Goal: Task Accomplishment & Management: Complete application form

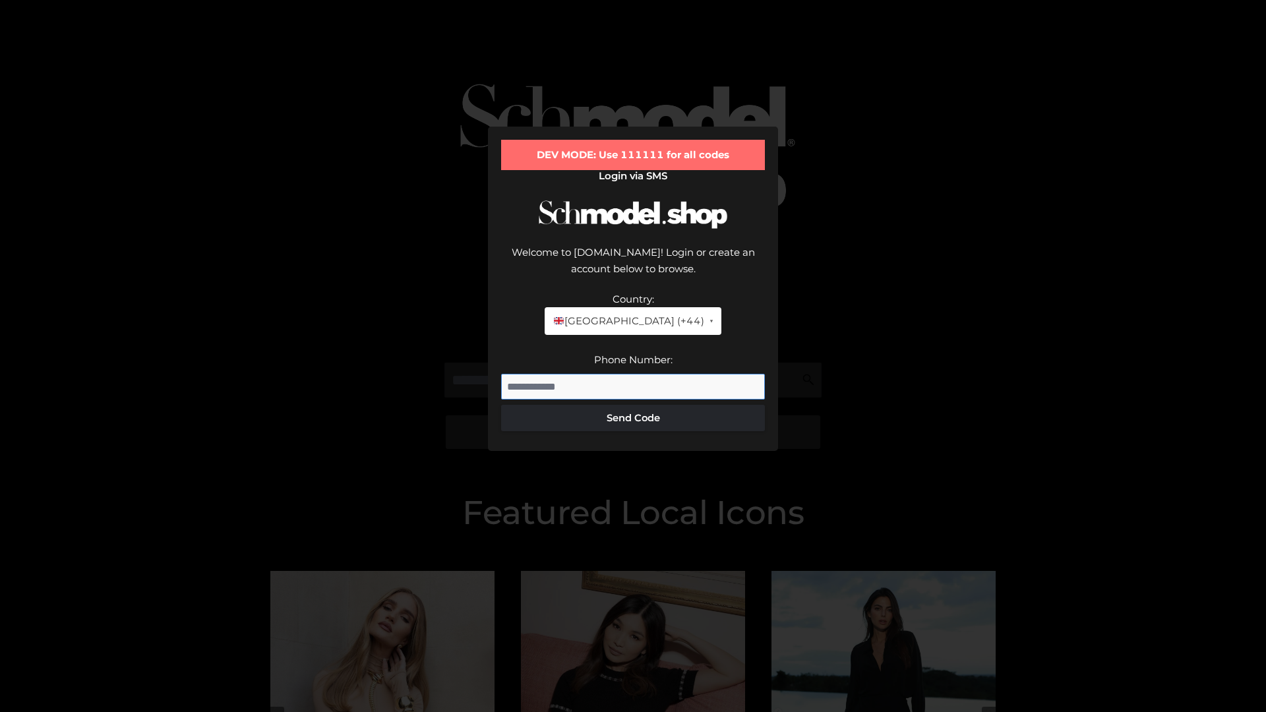
click at [633, 374] on input "Phone Number:" at bounding box center [633, 387] width 264 height 26
type input "**********"
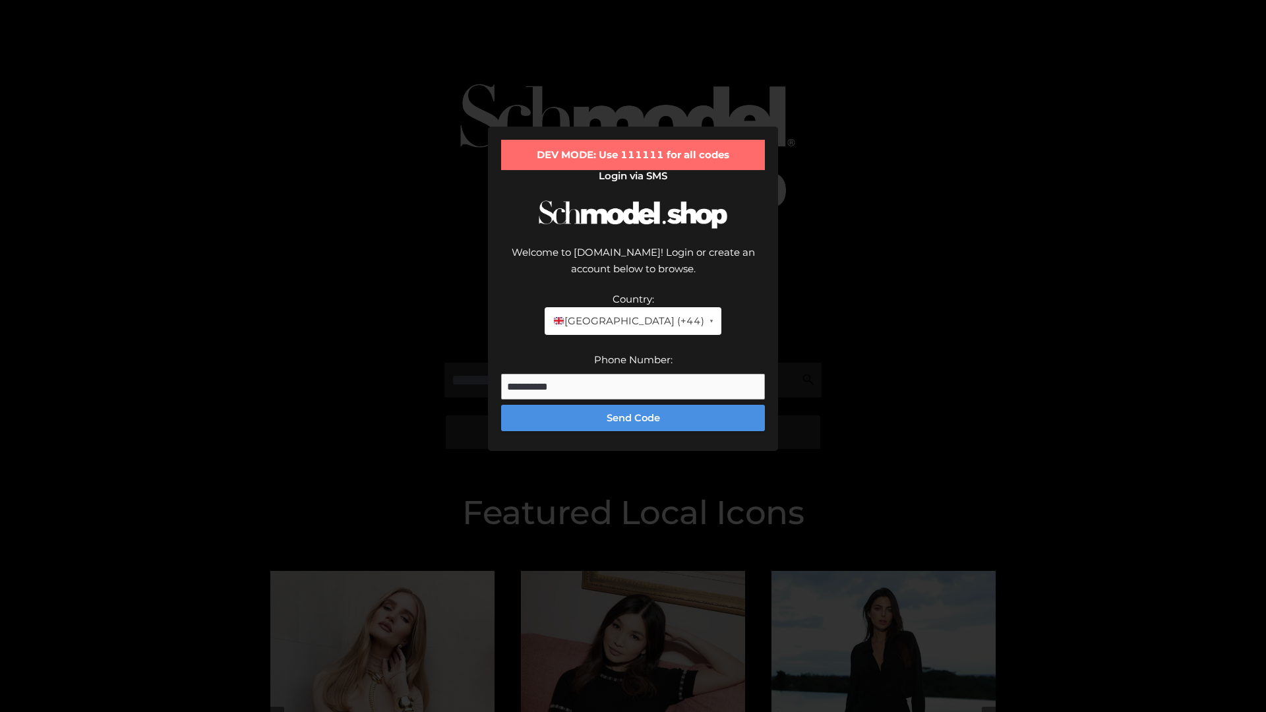
click at [633, 405] on button "Send Code" at bounding box center [633, 418] width 264 height 26
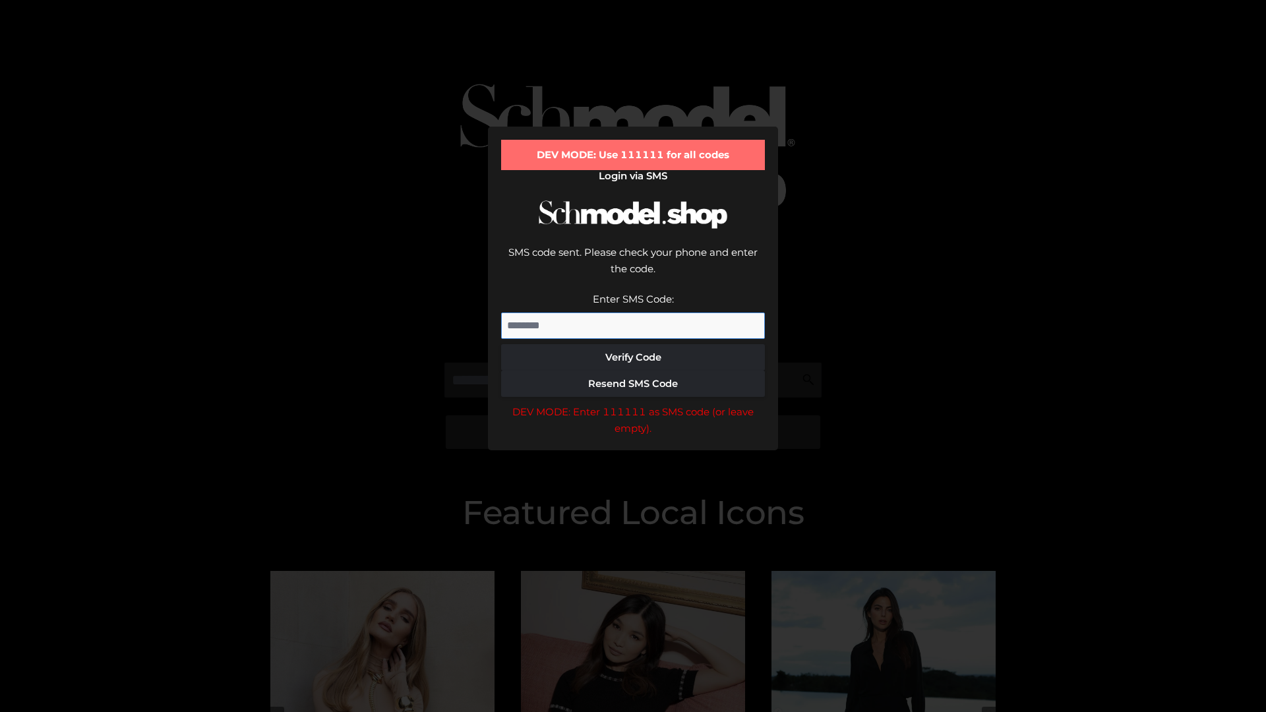
click at [633, 313] on input "Enter SMS Code:" at bounding box center [633, 326] width 264 height 26
type input "******"
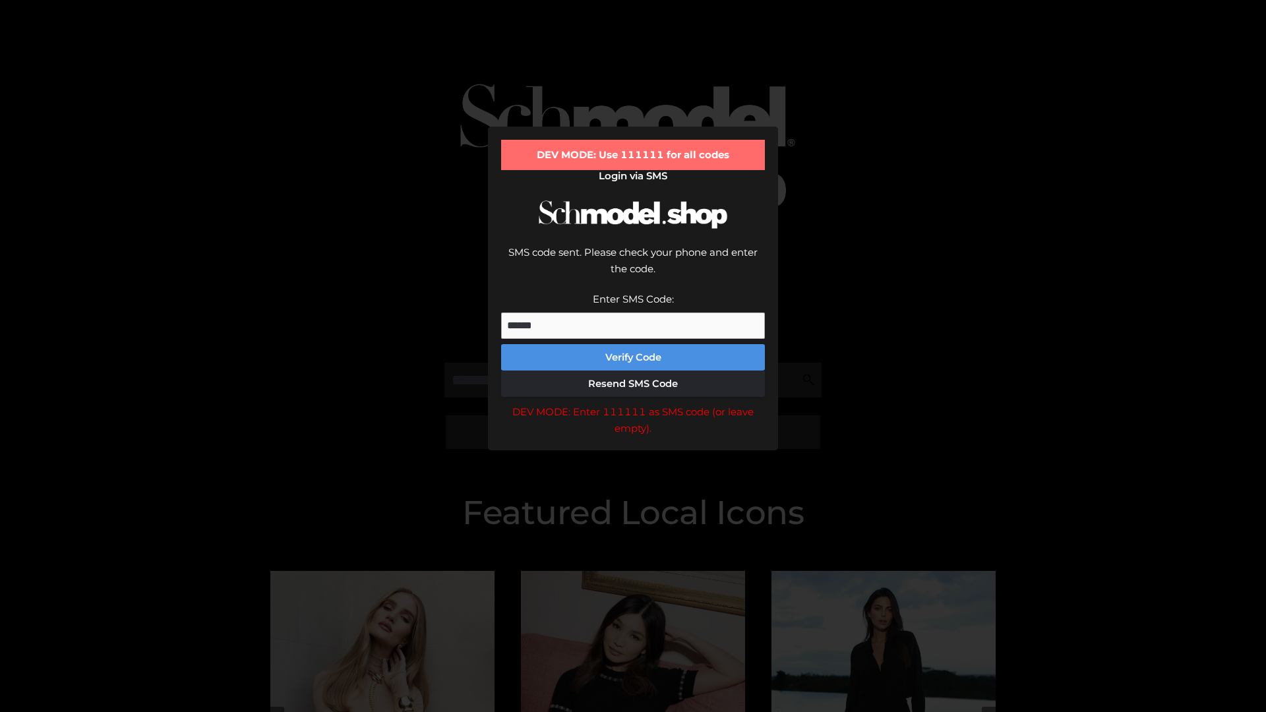
click at [633, 344] on button "Verify Code" at bounding box center [633, 357] width 264 height 26
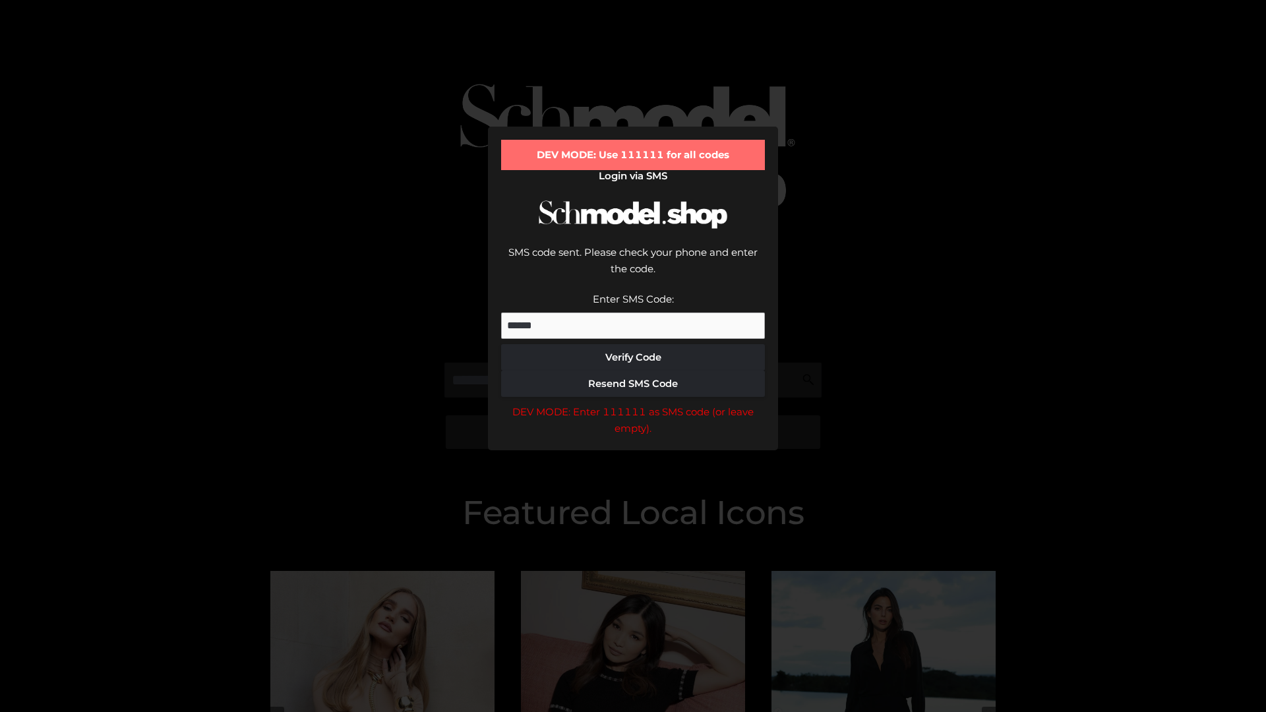
click at [633, 404] on div "DEV MODE: Enter 111111 as SMS code (or leave empty)." at bounding box center [633, 421] width 264 height 34
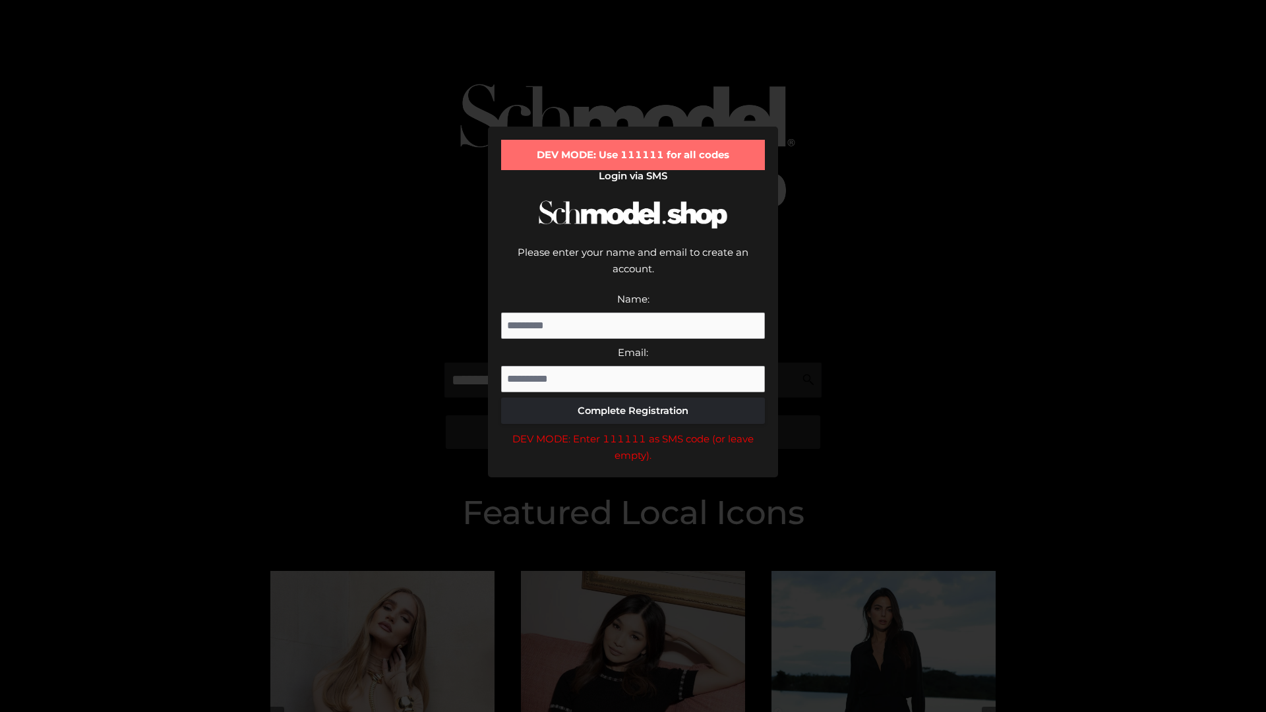
click at [633, 431] on div "DEV MODE: Enter 111111 as SMS code (or leave empty)." at bounding box center [633, 448] width 264 height 34
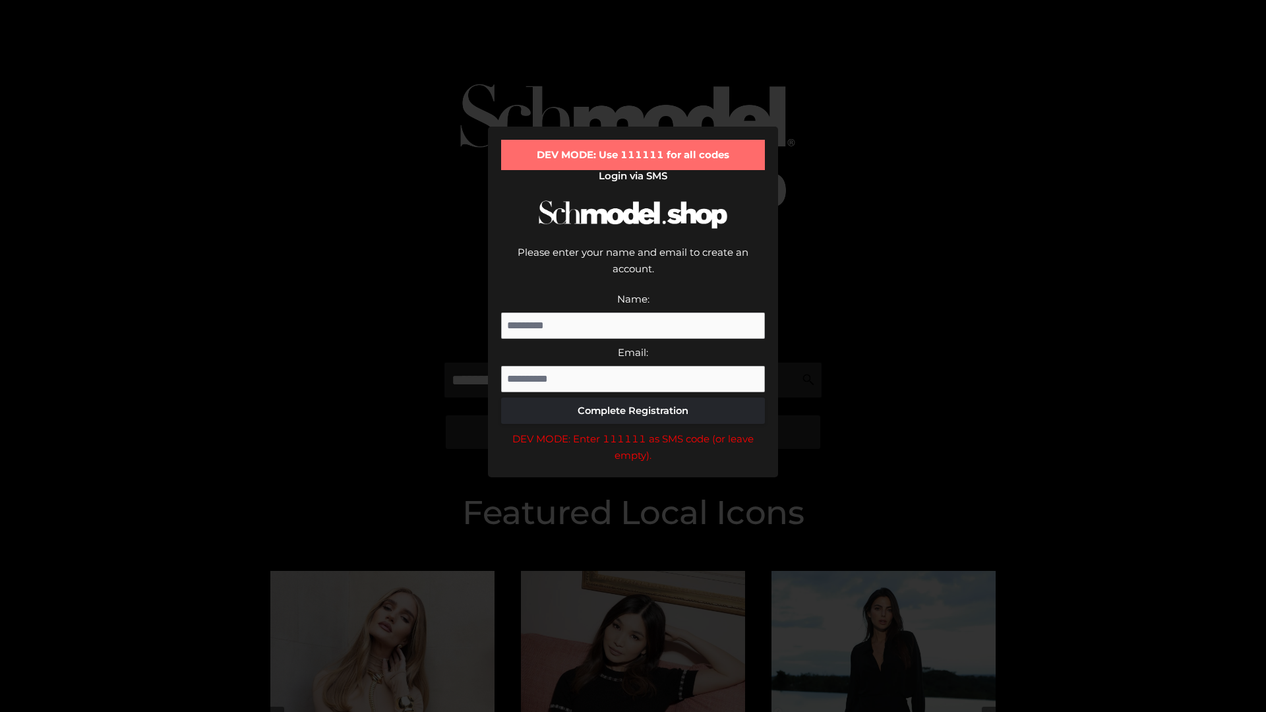
click at [633, 431] on div "DEV MODE: Enter 111111 as SMS code (or leave empty)." at bounding box center [633, 448] width 264 height 34
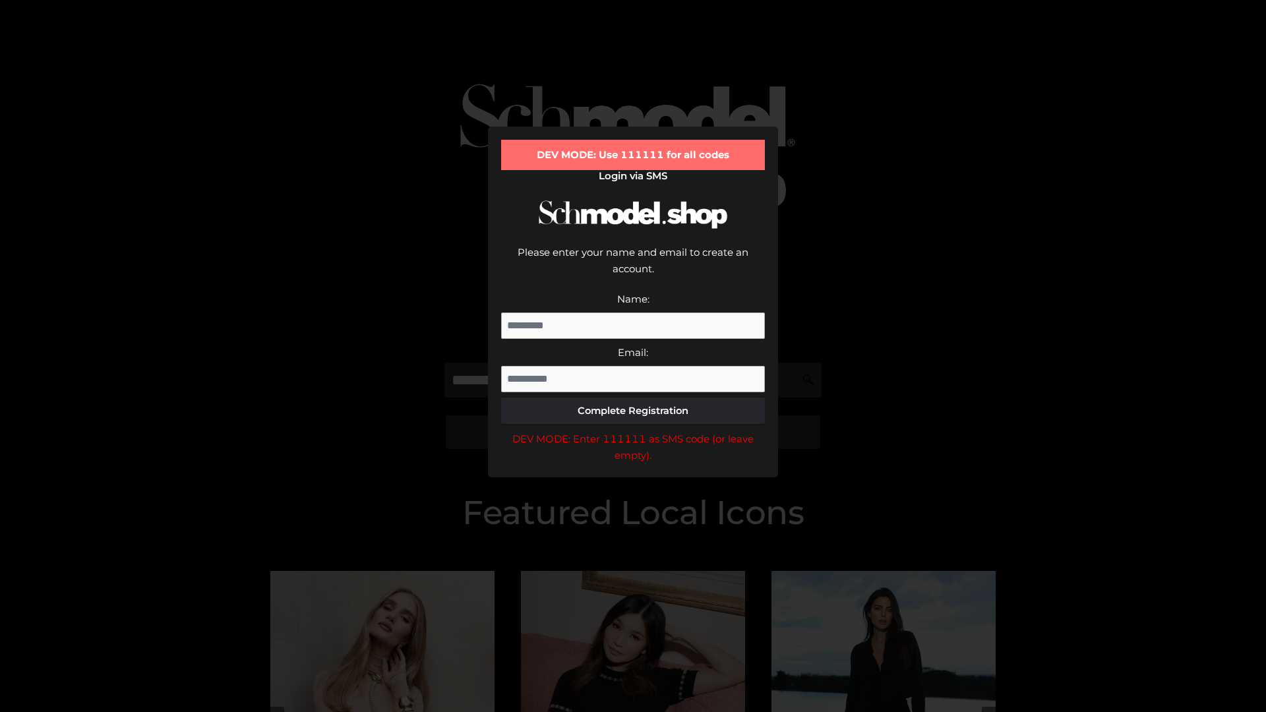
click at [633, 431] on div "DEV MODE: Enter 111111 as SMS code (or leave empty)." at bounding box center [633, 448] width 264 height 34
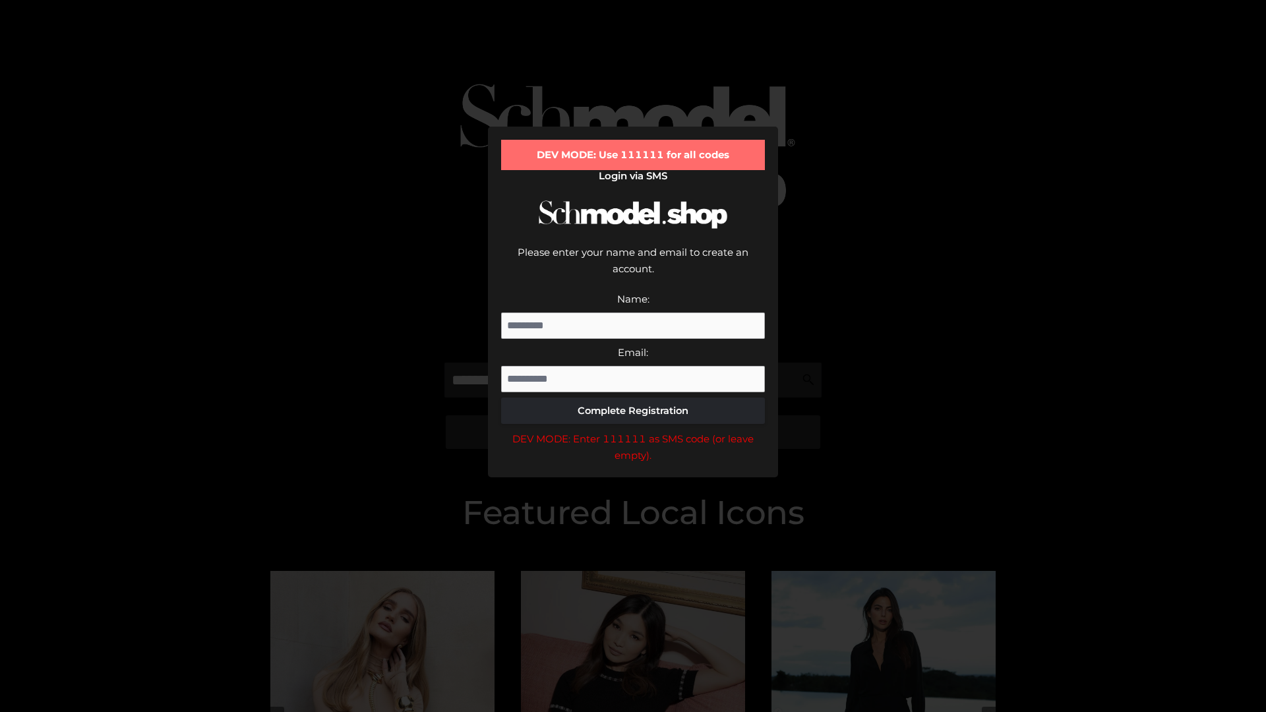
click at [633, 431] on div "DEV MODE: Enter 111111 as SMS code (or leave empty)." at bounding box center [633, 448] width 264 height 34
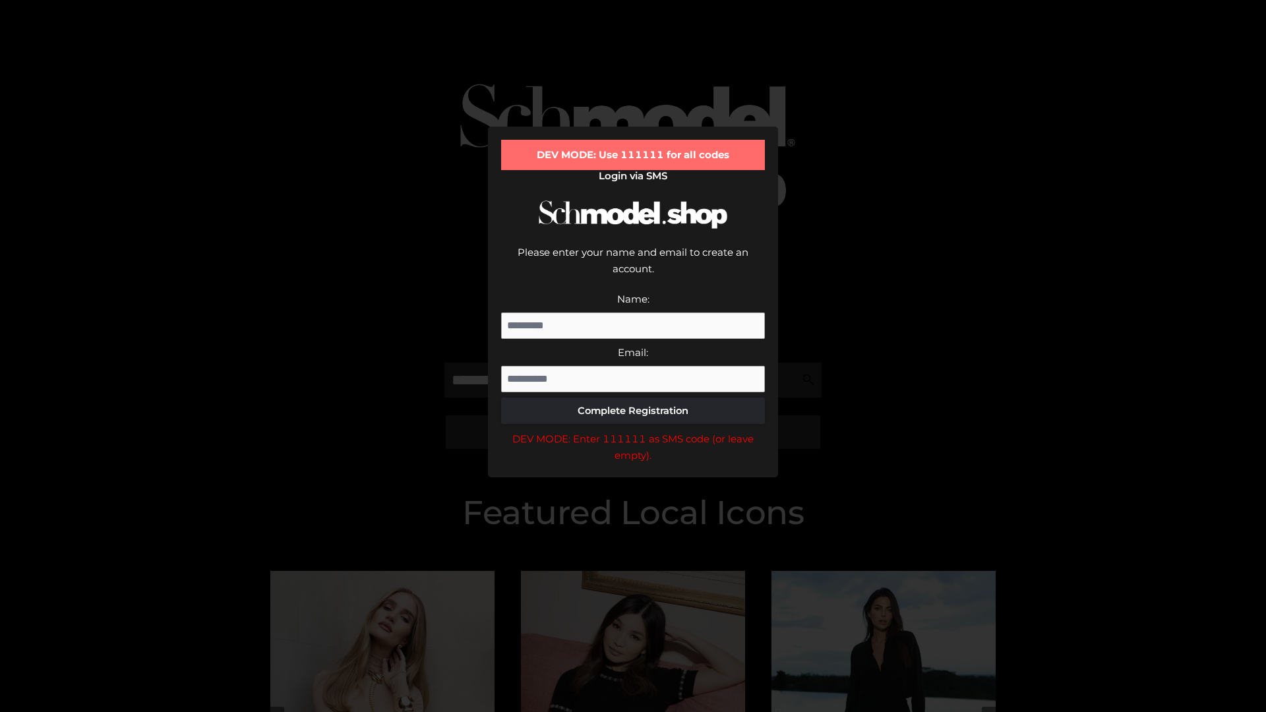
click at [633, 431] on div "DEV MODE: Enter 111111 as SMS code (or leave empty)." at bounding box center [633, 448] width 264 height 34
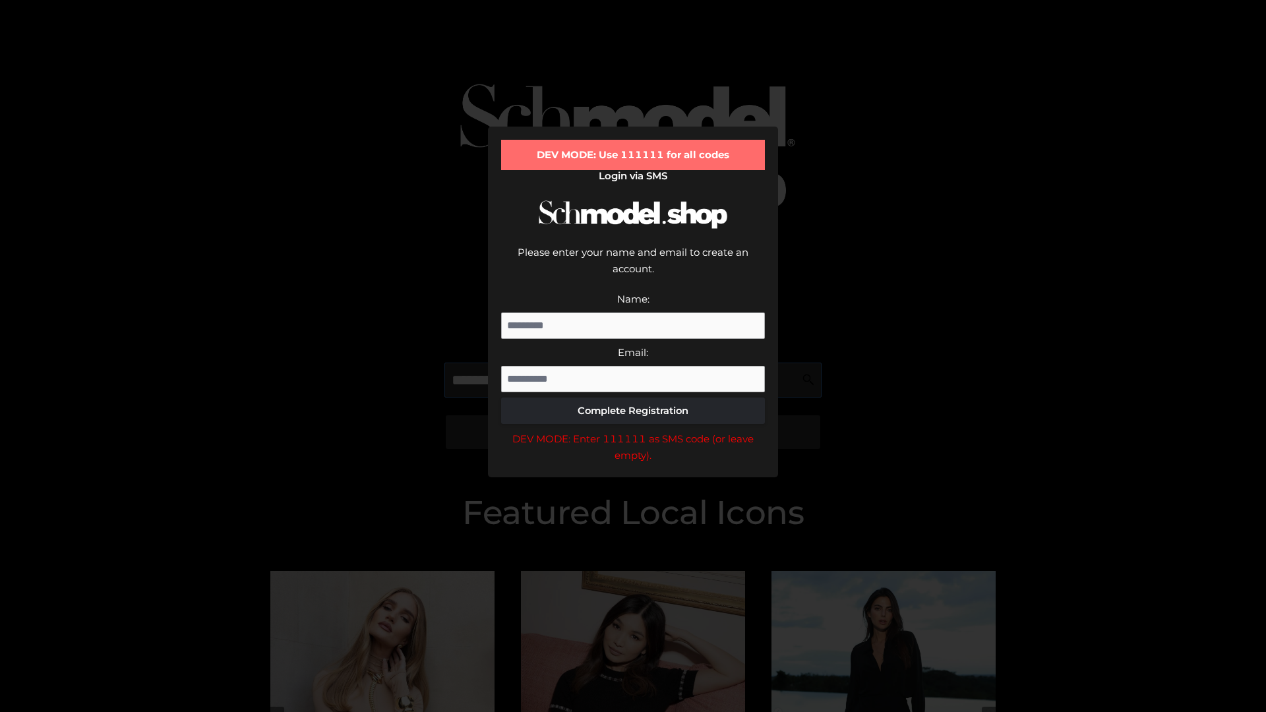
scroll to position [0, 68]
click at [633, 431] on div "DEV MODE: Enter 111111 as SMS code (or leave empty)." at bounding box center [633, 448] width 264 height 34
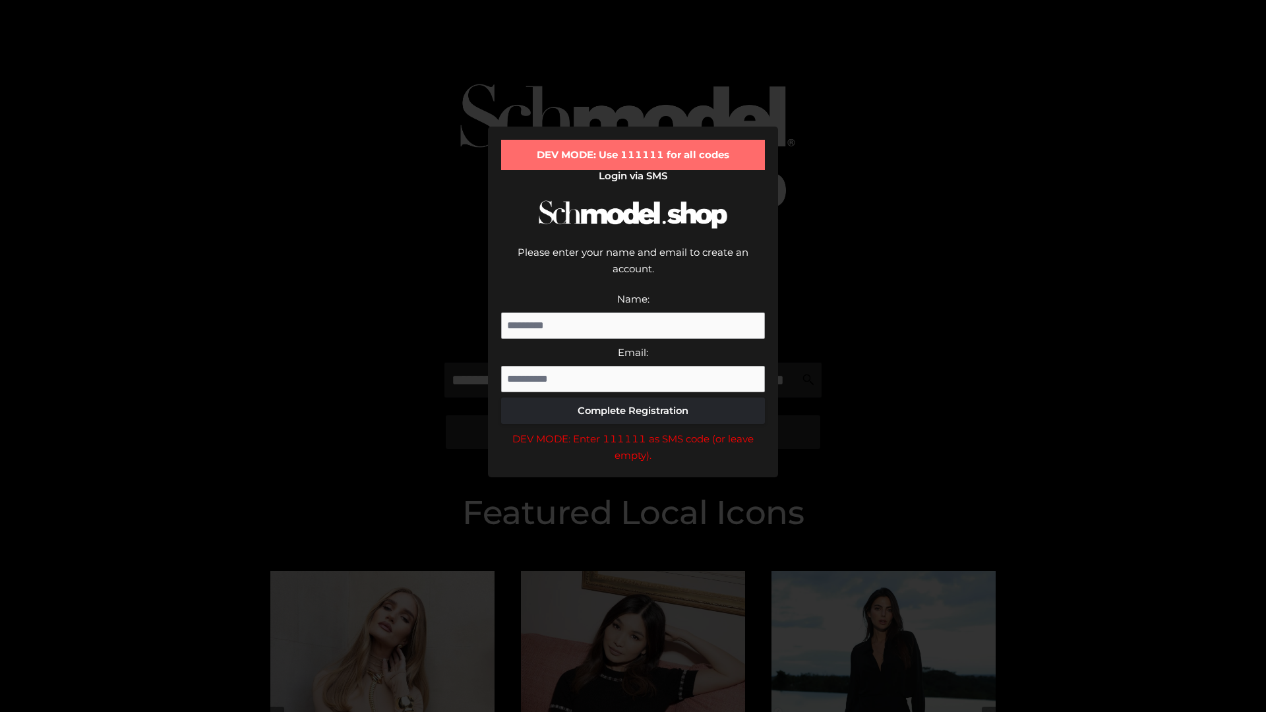
click at [633, 431] on div "DEV MODE: Enter 111111 as SMS code (or leave empty)." at bounding box center [633, 448] width 264 height 34
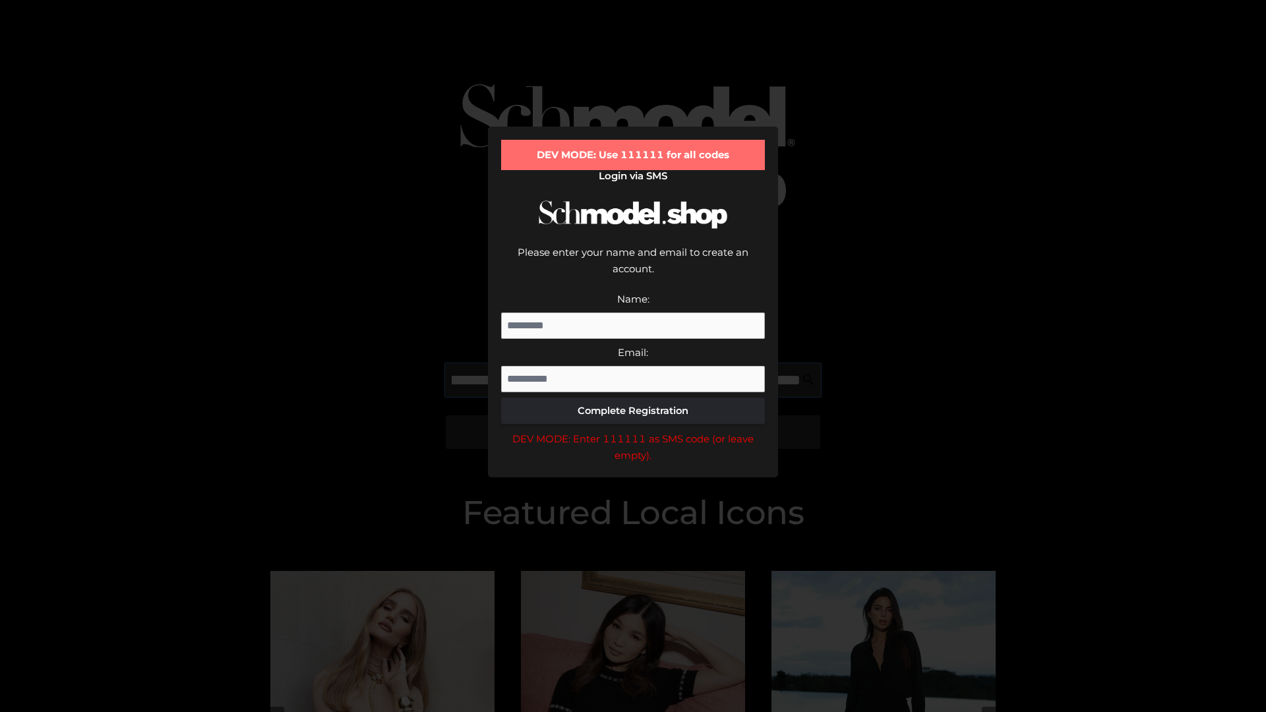
scroll to position [0, 144]
click at [633, 431] on div "DEV MODE: Enter 111111 as SMS code (or leave empty)." at bounding box center [633, 448] width 264 height 34
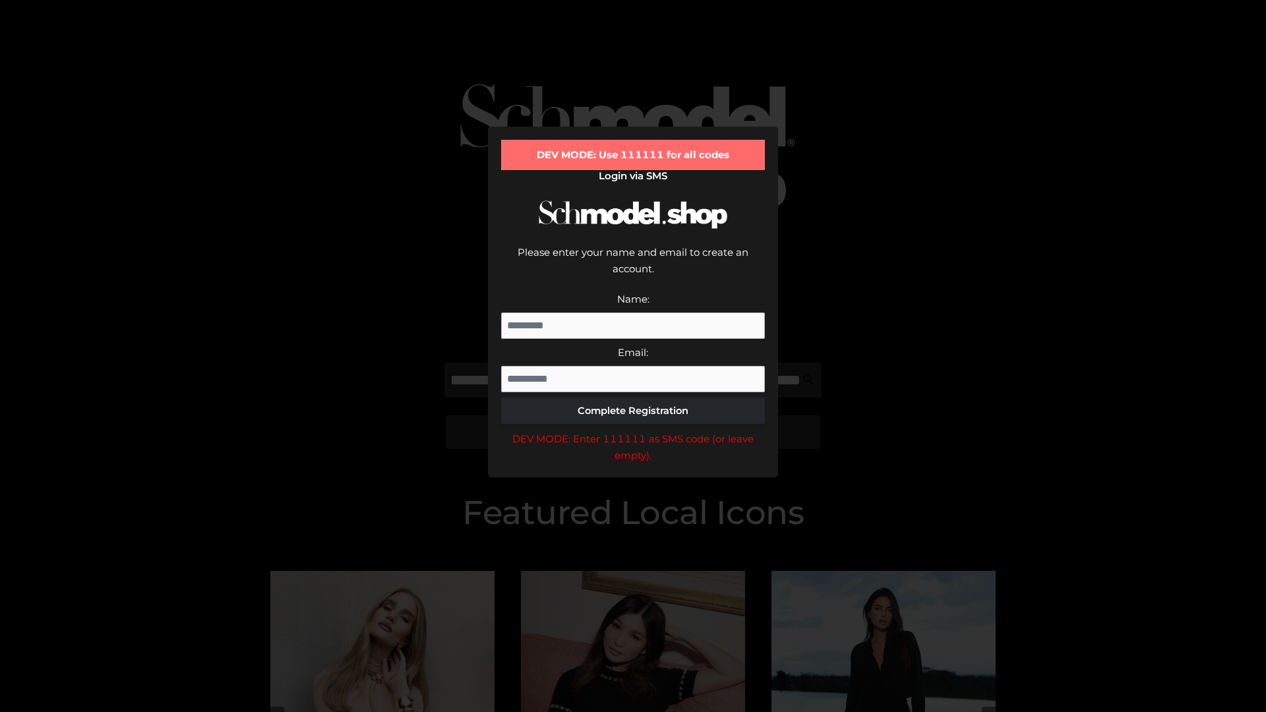
click at [633, 431] on div "DEV MODE: Enter 111111 as SMS code (or leave empty)." at bounding box center [633, 448] width 264 height 34
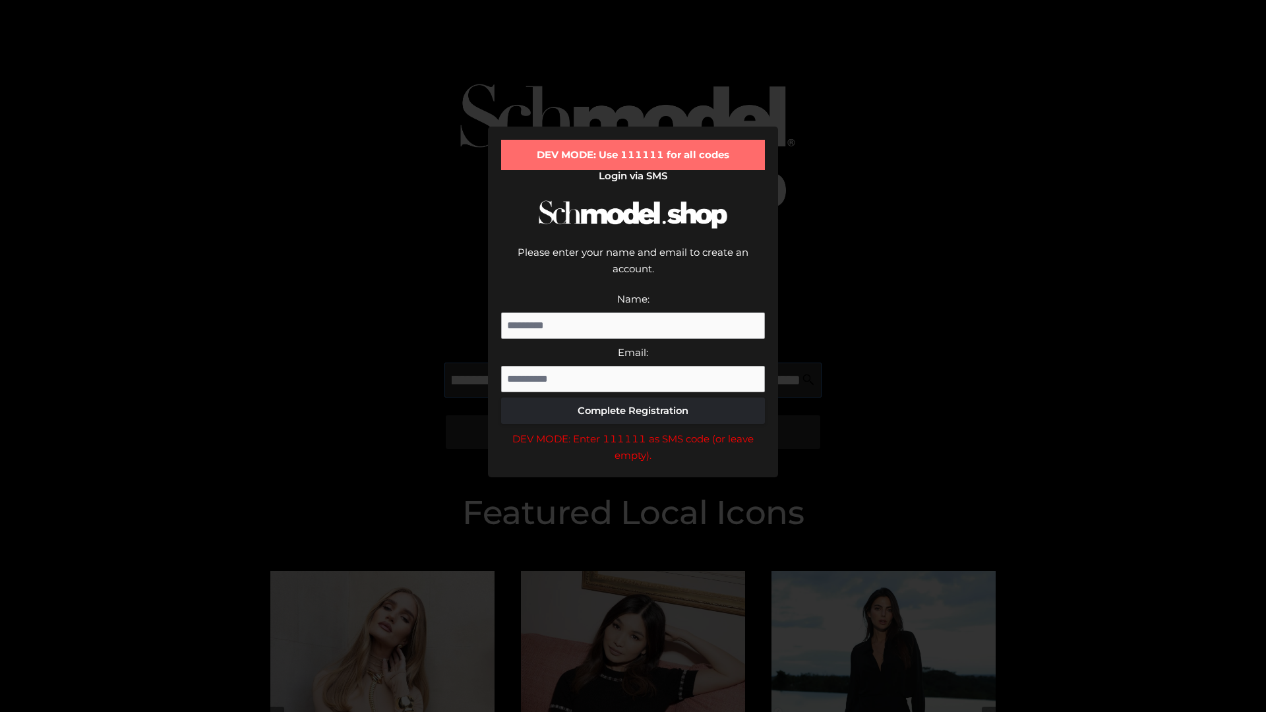
scroll to position [0, 224]
click at [633, 431] on div "DEV MODE: Enter 111111 as SMS code (or leave empty)." at bounding box center [633, 448] width 264 height 34
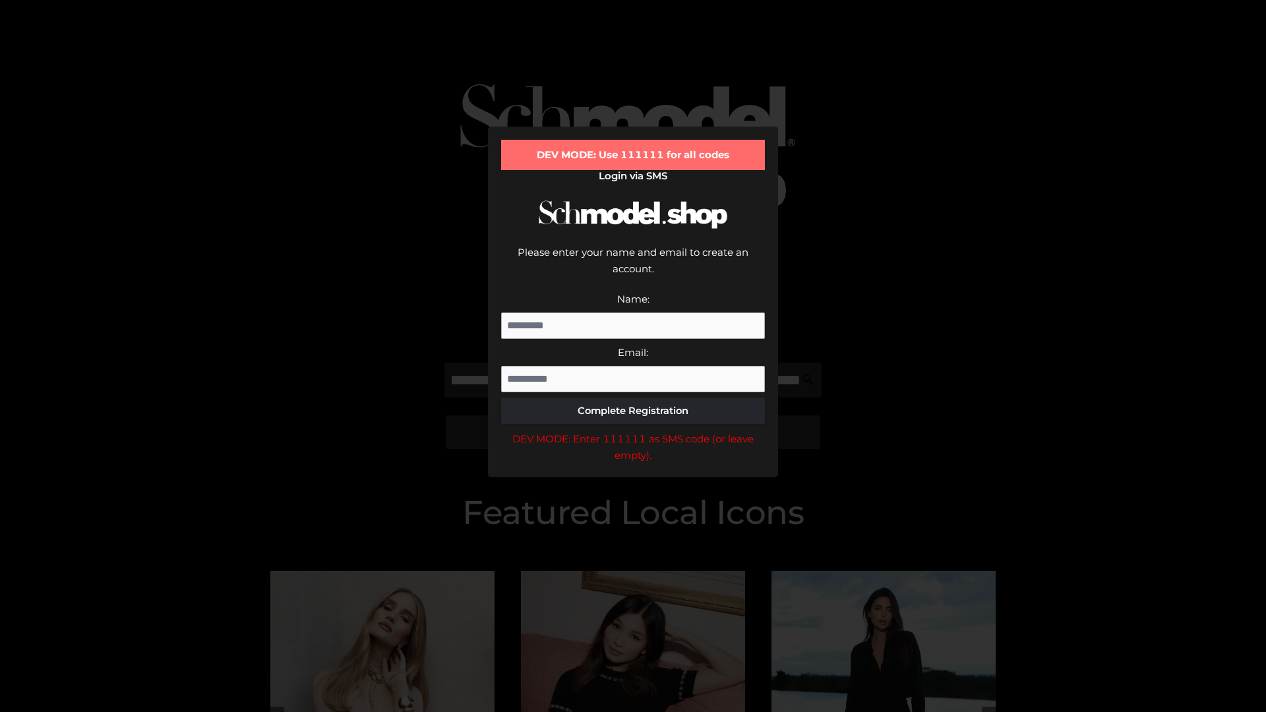
click at [633, 431] on div "DEV MODE: Enter 111111 as SMS code (or leave empty)." at bounding box center [633, 448] width 264 height 34
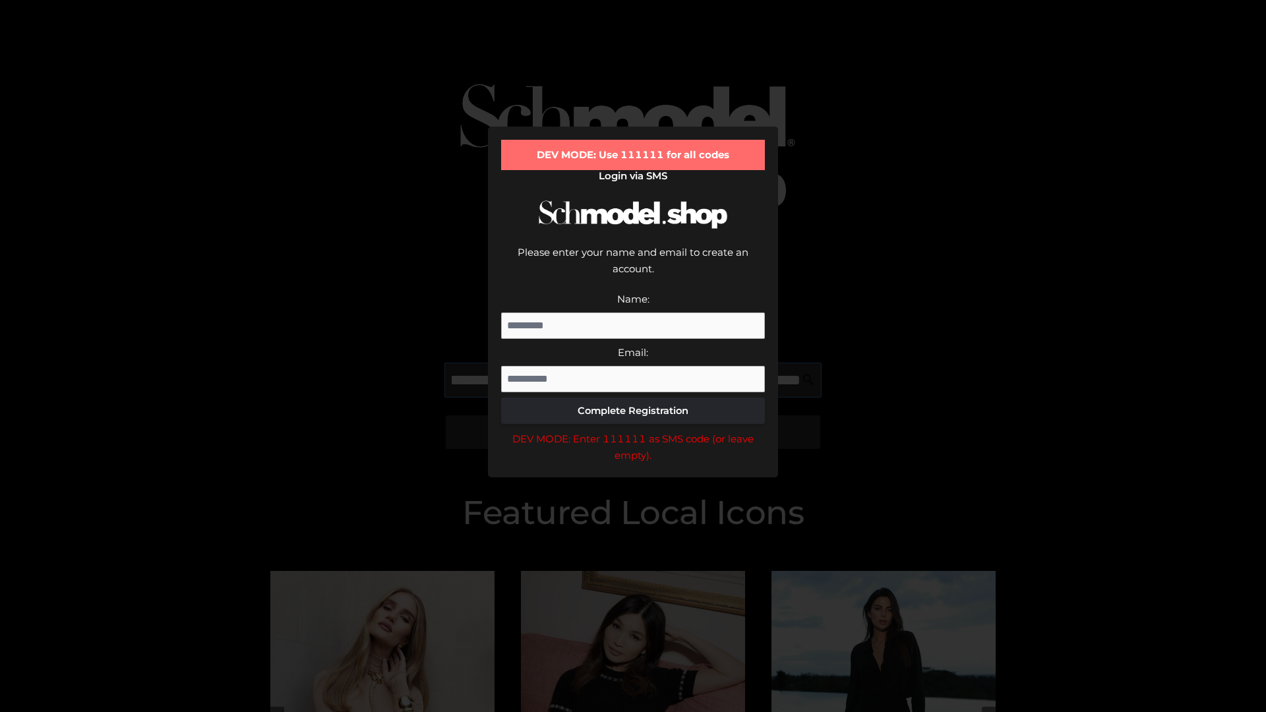
scroll to position [0, 307]
click at [633, 431] on div "DEV MODE: Enter 111111 as SMS code (or leave empty)." at bounding box center [633, 448] width 264 height 34
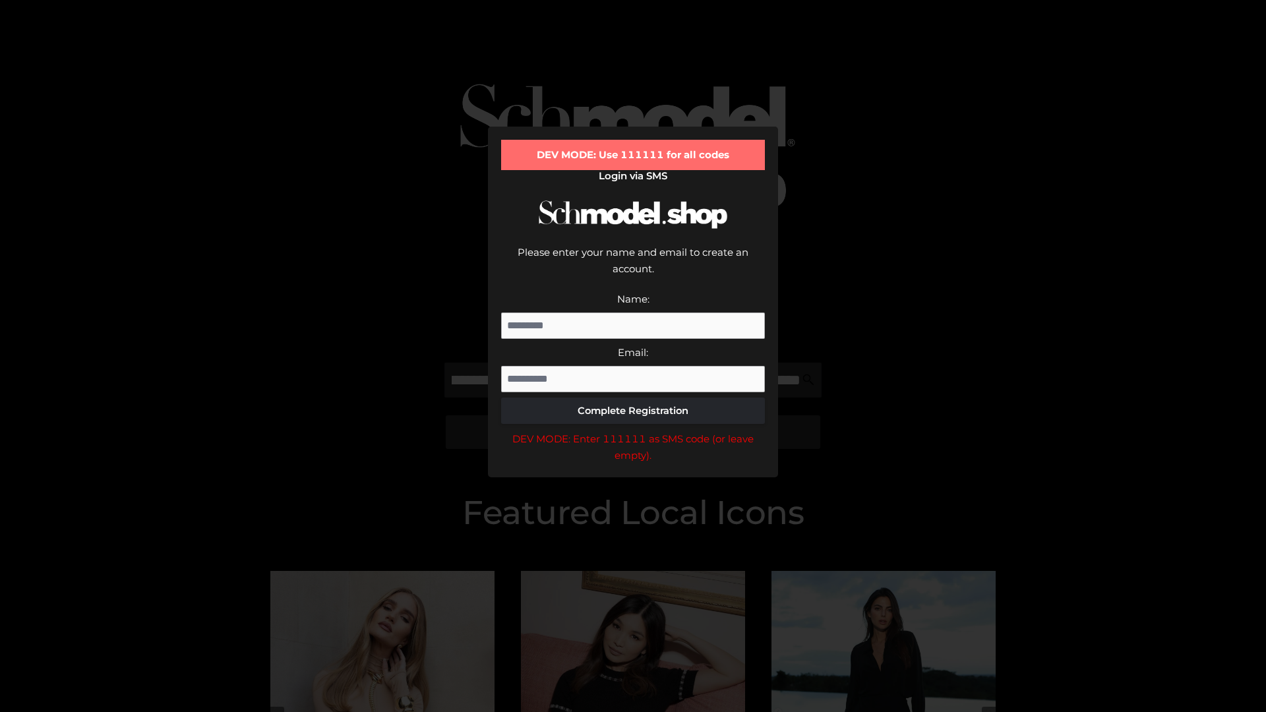
click at [633, 431] on div "DEV MODE: Enter 111111 as SMS code (or leave empty)." at bounding box center [633, 448] width 264 height 34
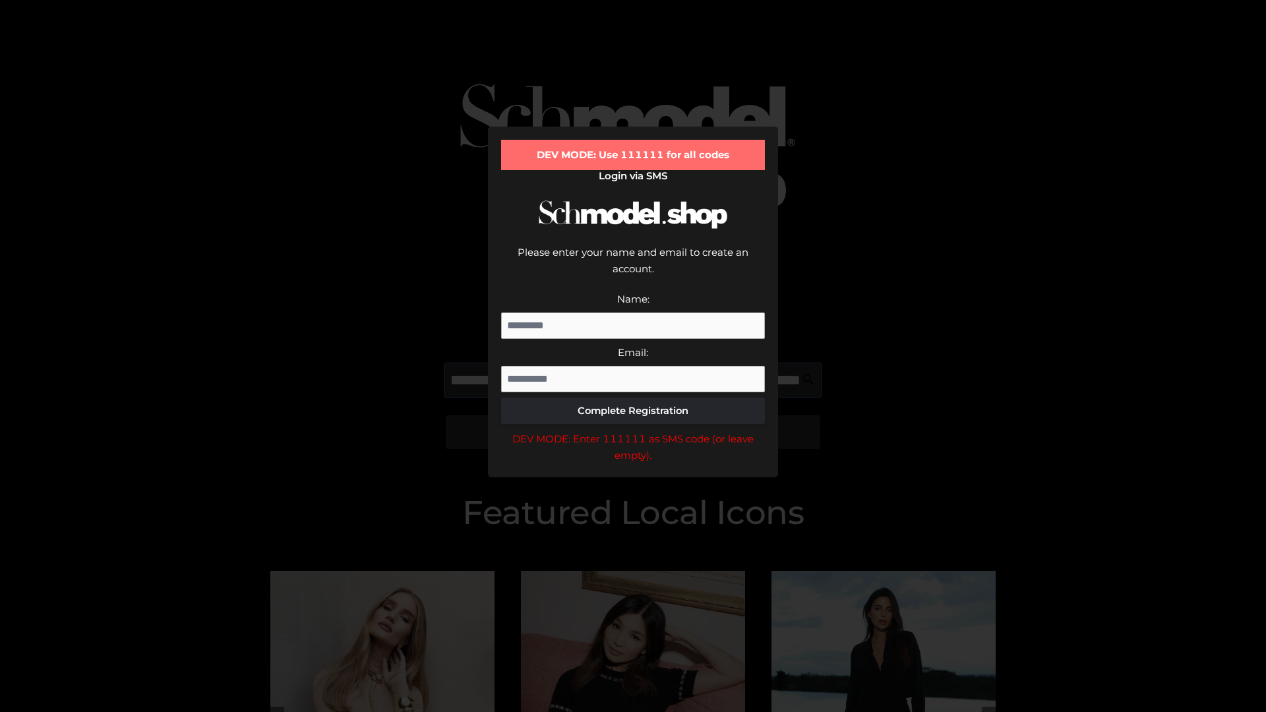
scroll to position [0, 382]
click at [633, 431] on div "DEV MODE: Enter 111111 as SMS code (or leave empty)." at bounding box center [633, 448] width 264 height 34
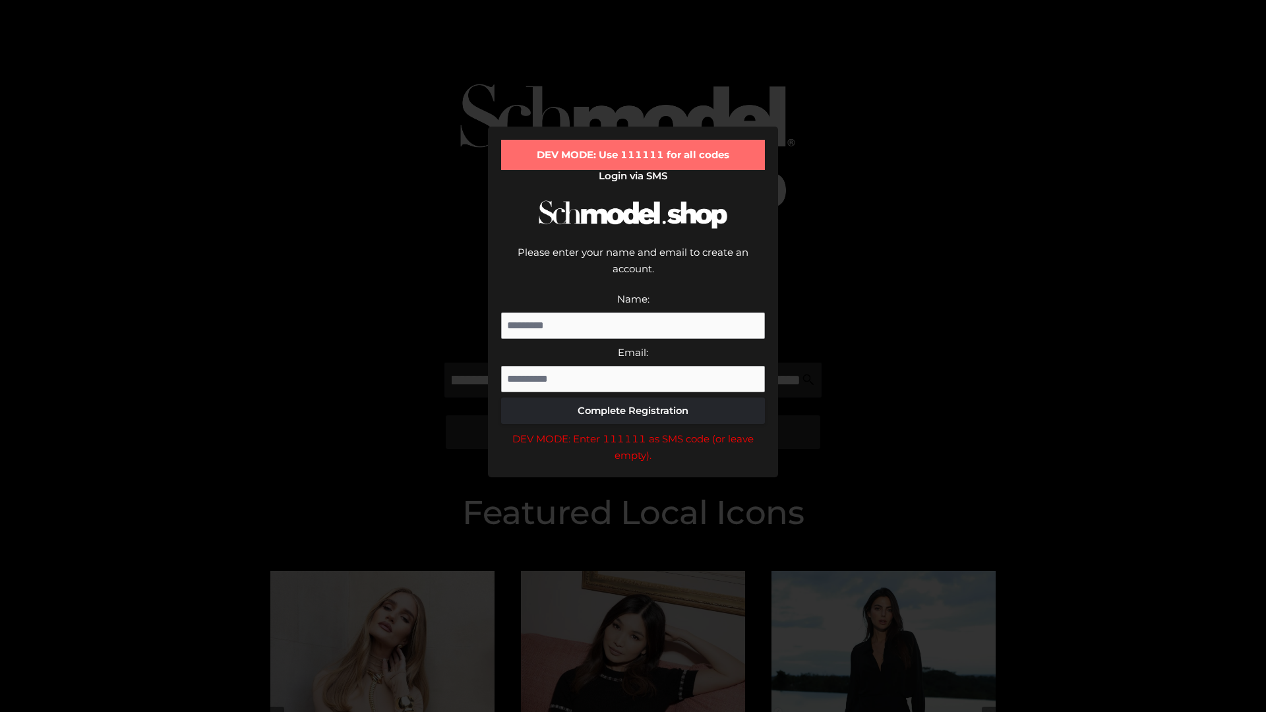
click at [633, 431] on div "DEV MODE: Enter 111111 as SMS code (or leave empty)." at bounding box center [633, 448] width 264 height 34
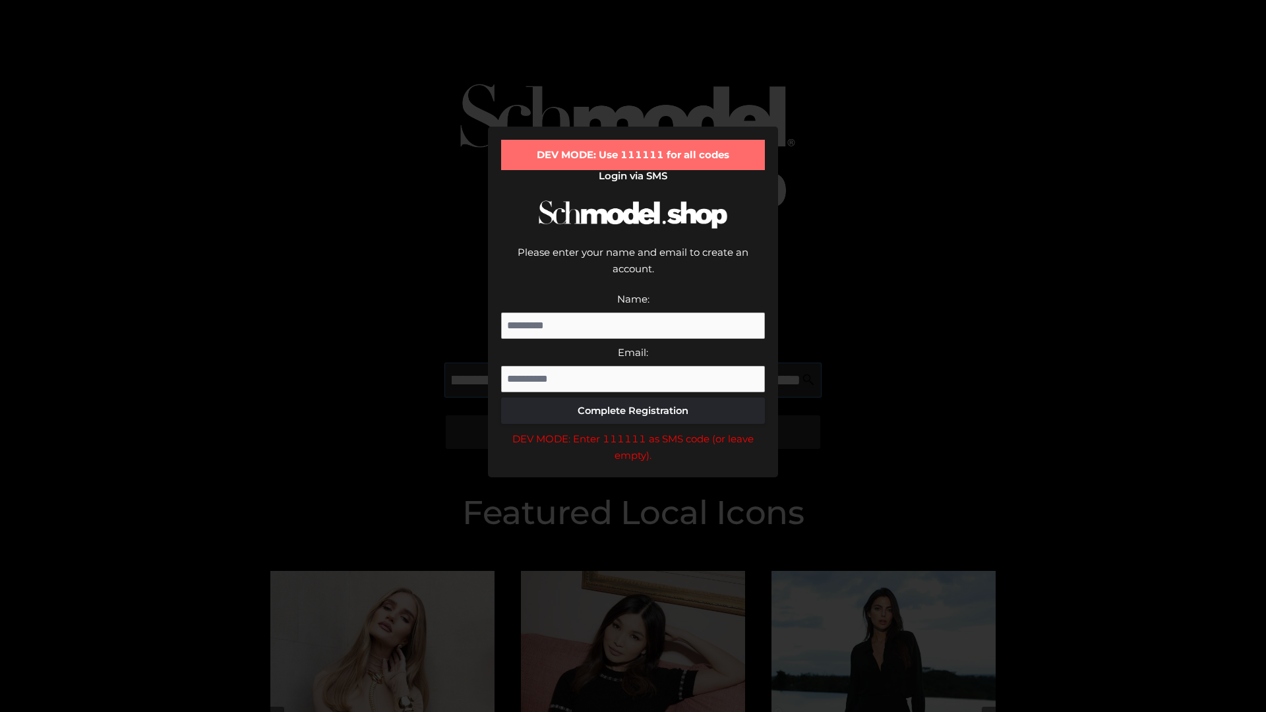
scroll to position [0, 462]
click at [633, 431] on div "DEV MODE: Enter 111111 as SMS code (or leave empty)." at bounding box center [633, 448] width 264 height 34
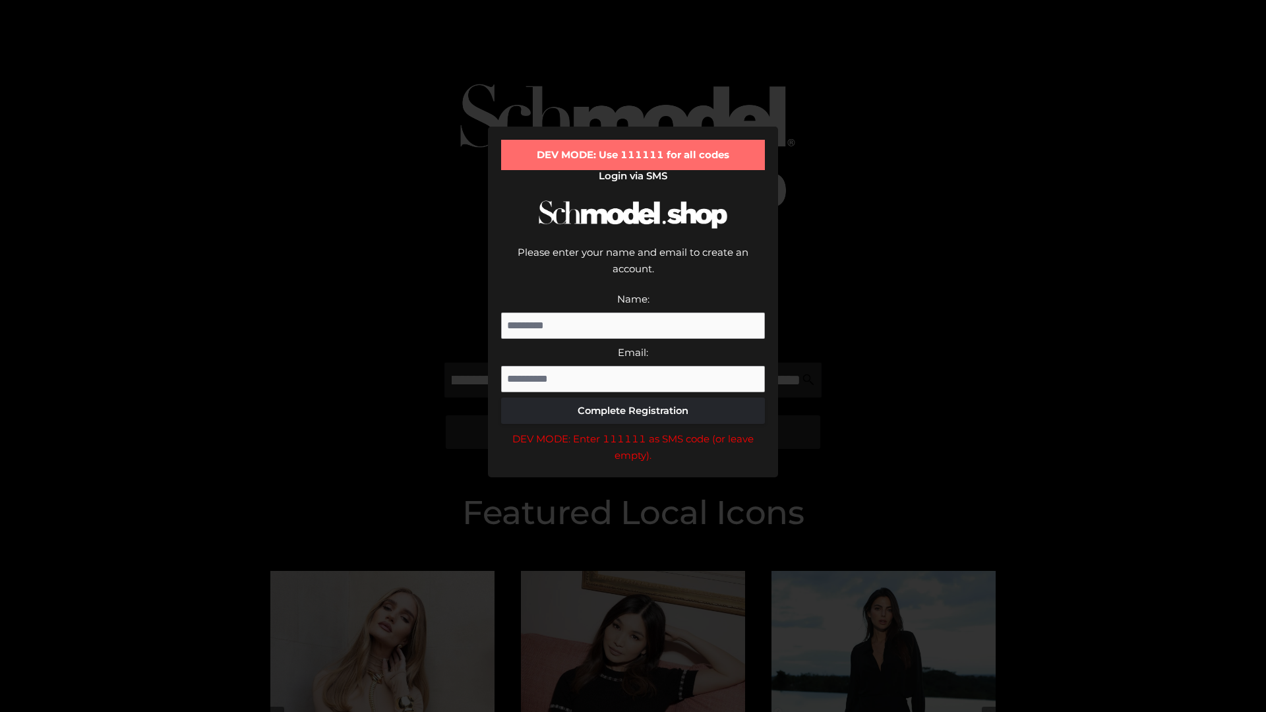
click at [633, 431] on div "DEV MODE: Enter 111111 as SMS code (or leave empty)." at bounding box center [633, 448] width 264 height 34
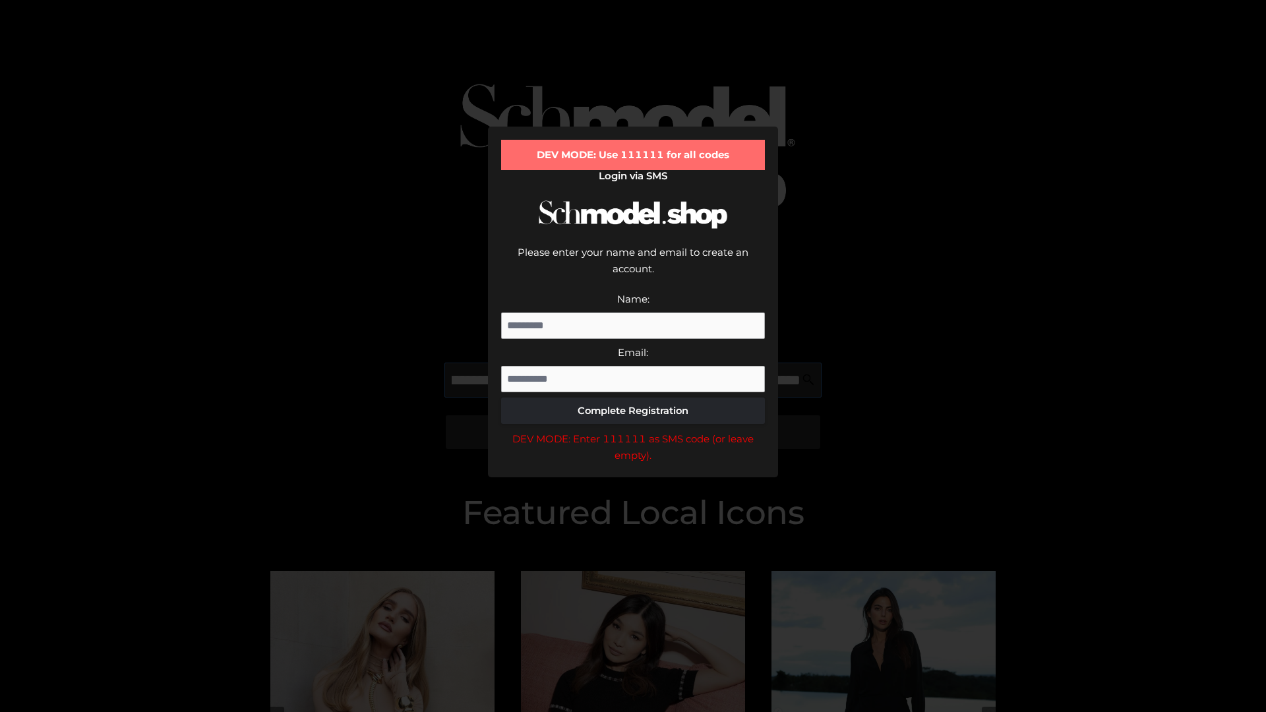
scroll to position [0, 545]
click at [633, 431] on div "DEV MODE: Enter 111111 as SMS code (or leave empty)." at bounding box center [633, 448] width 264 height 34
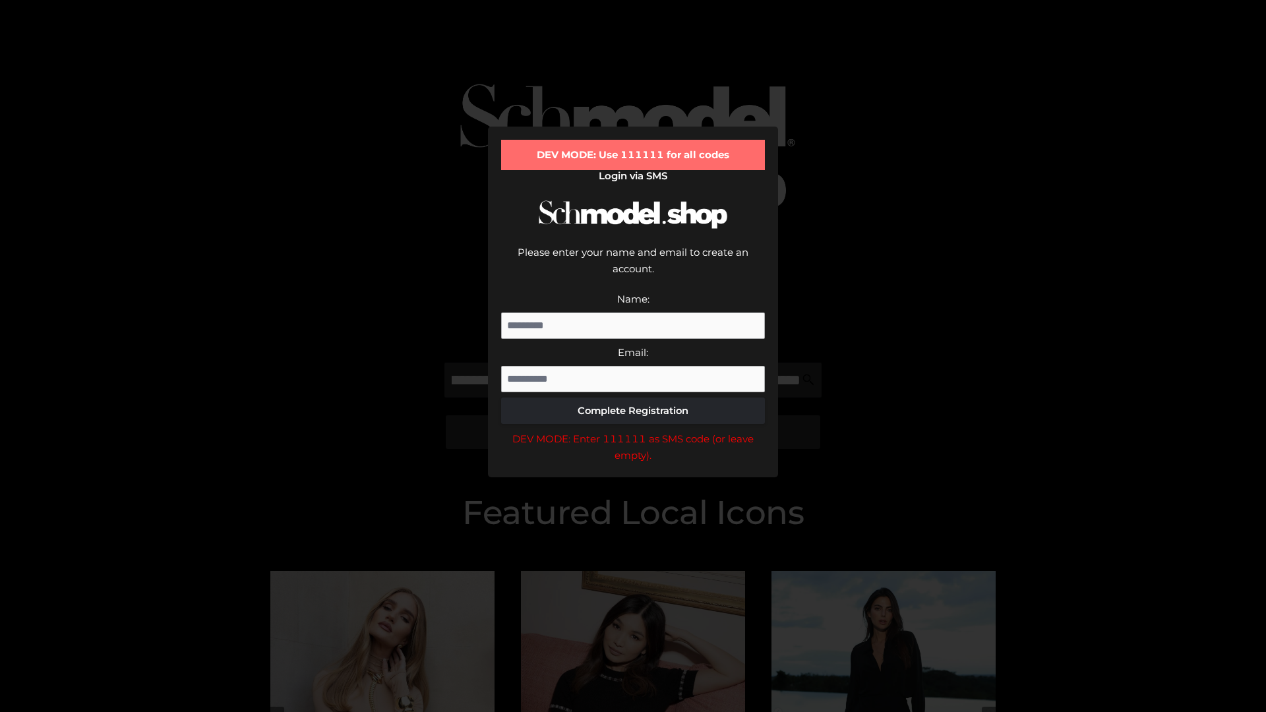
click at [633, 431] on div "DEV MODE: Enter 111111 as SMS code (or leave empty)." at bounding box center [633, 448] width 264 height 34
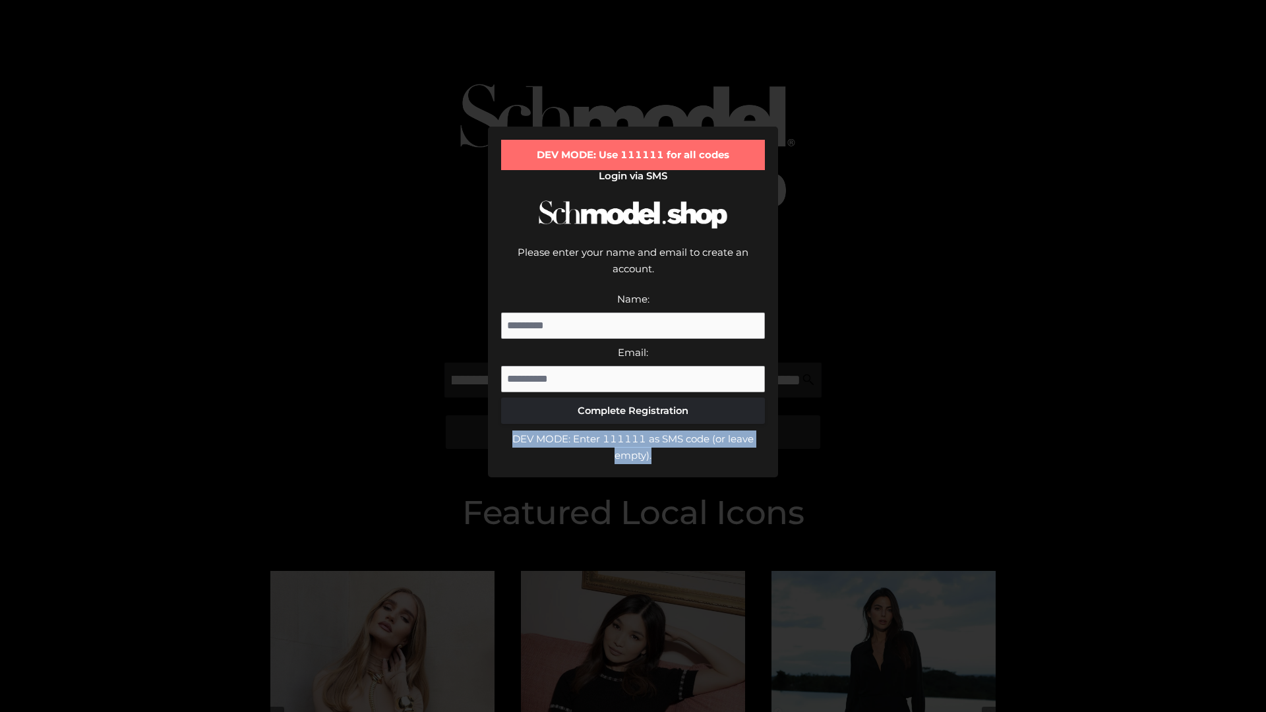
scroll to position [0, 0]
type input "**********"
